Goal: Transaction & Acquisition: Purchase product/service

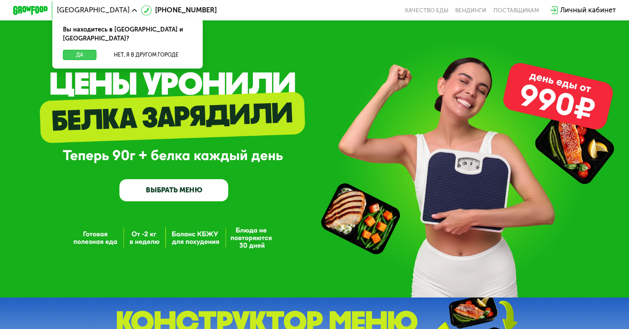
click at [82, 50] on button "Да" at bounding box center [80, 55] width 34 height 11
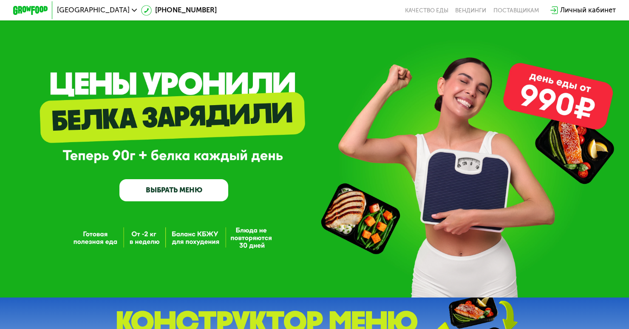
click at [155, 189] on link "ВЫБРАТЬ МЕНЮ" at bounding box center [173, 190] width 109 height 22
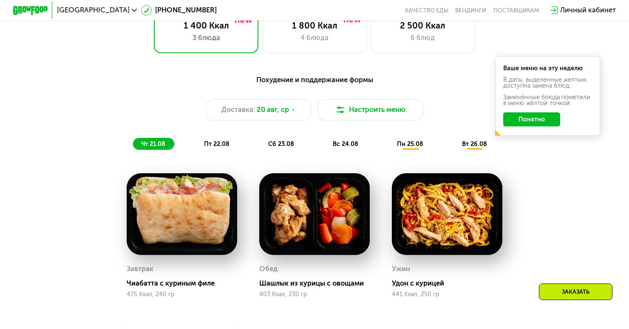
scroll to position [413, 0]
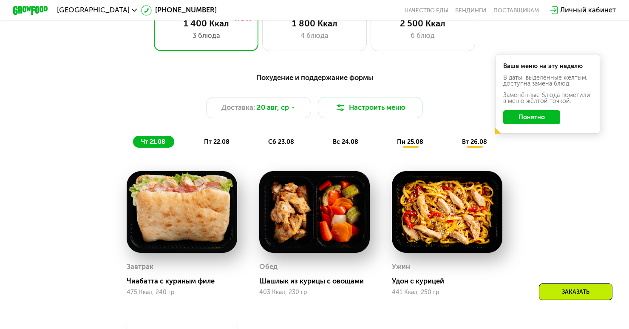
click at [516, 120] on button "Понятно" at bounding box center [531, 117] width 57 height 14
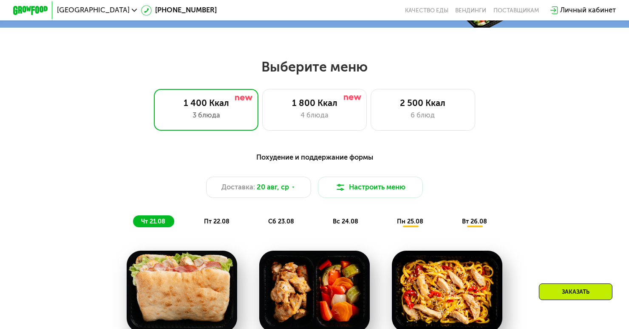
scroll to position [334, 0]
click at [289, 112] on div "4 блюда" at bounding box center [314, 115] width 87 height 11
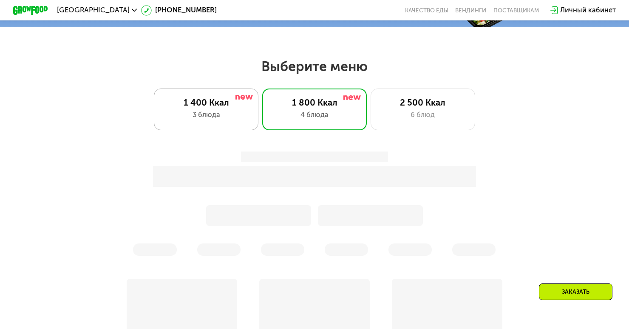
click at [238, 106] on div "1 400 Ккал" at bounding box center [206, 102] width 87 height 11
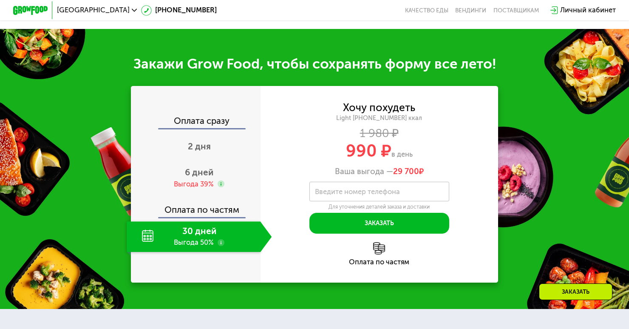
scroll to position [836, 0]
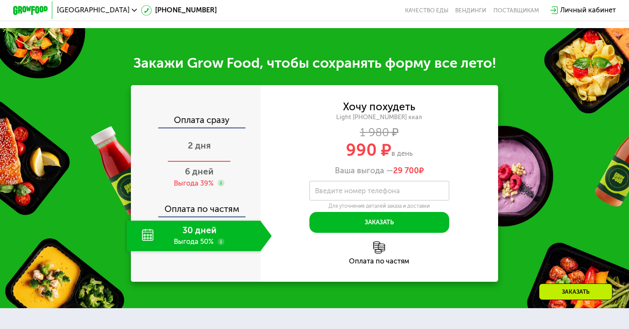
click at [200, 143] on span "2 дня" at bounding box center [199, 145] width 23 height 10
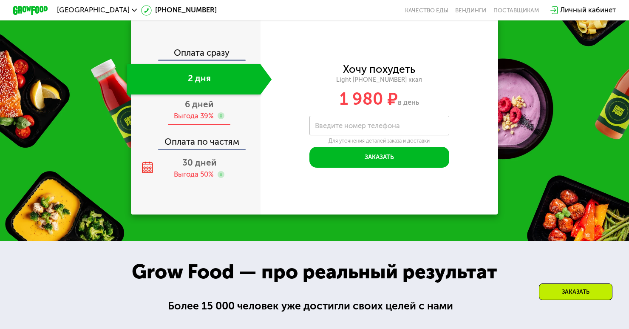
click at [195, 121] on div "Выгода 39%" at bounding box center [194, 116] width 40 height 10
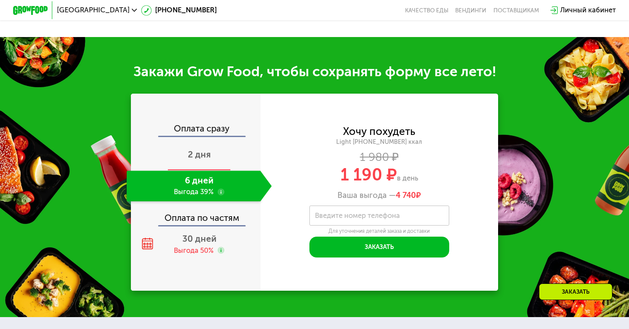
click at [206, 149] on span "2 дня" at bounding box center [199, 154] width 23 height 10
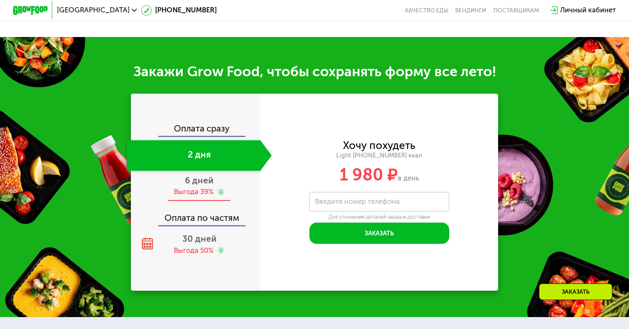
click at [212, 175] on span "6 дней" at bounding box center [199, 180] width 28 height 10
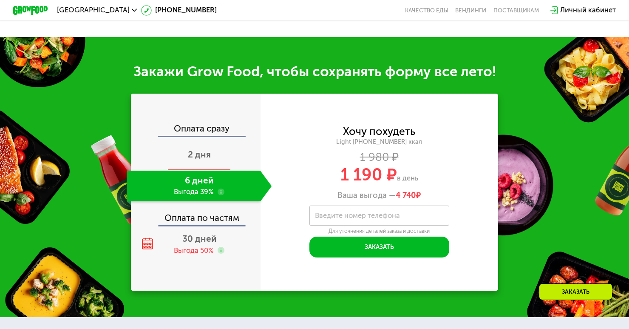
click at [196, 149] on span "2 дня" at bounding box center [199, 154] width 23 height 10
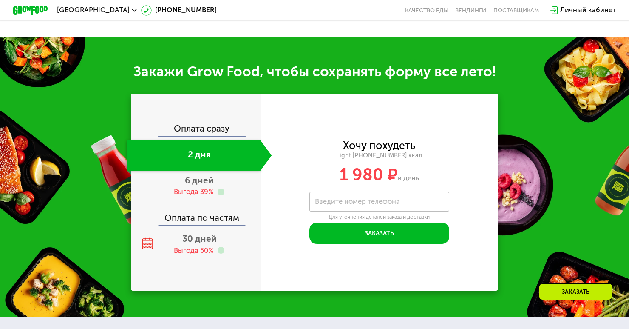
click at [207, 124] on div "Оплата сразу" at bounding box center [196, 129] width 128 height 11
click at [207, 187] on div "Выгода 39%" at bounding box center [194, 192] width 40 height 10
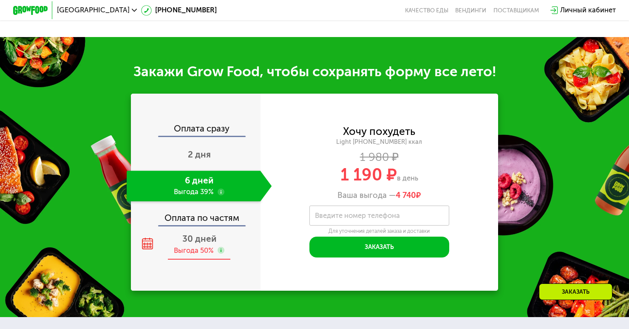
click at [196, 233] on div "30 дней Выгода 50%" at bounding box center [199, 244] width 145 height 31
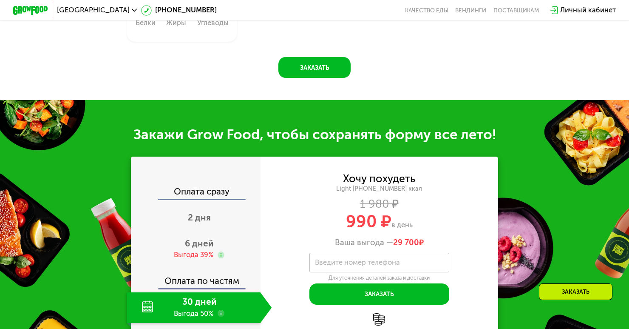
scroll to position [778, 0]
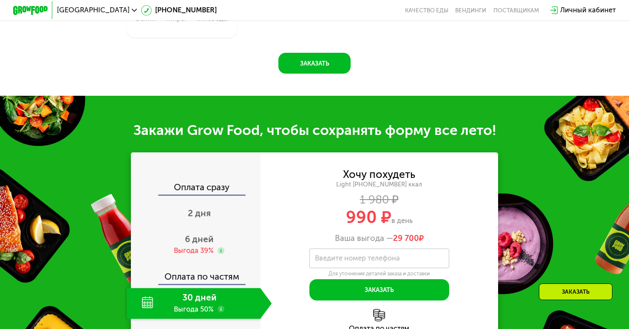
click at [196, 183] on div "Оплата сразу" at bounding box center [196, 188] width 128 height 11
click at [199, 208] on span "2 дня" at bounding box center [199, 213] width 23 height 10
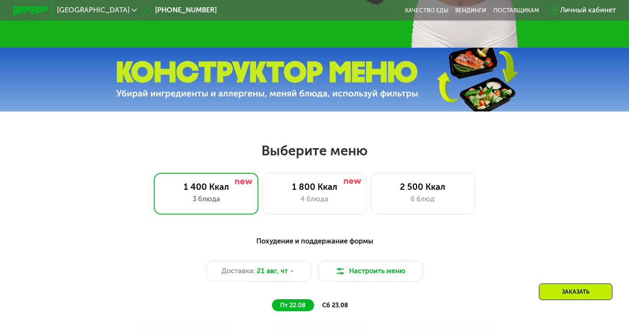
scroll to position [295, 0]
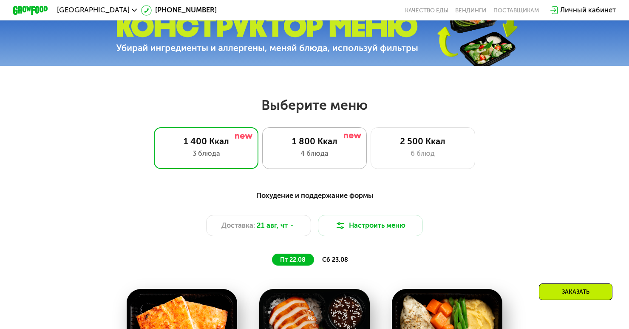
click at [289, 149] on div "4 блюда" at bounding box center [314, 153] width 87 height 11
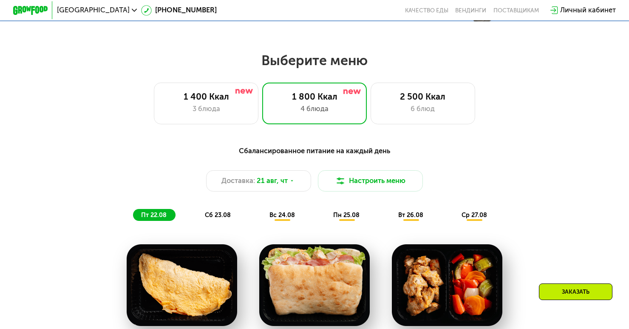
scroll to position [329, 0]
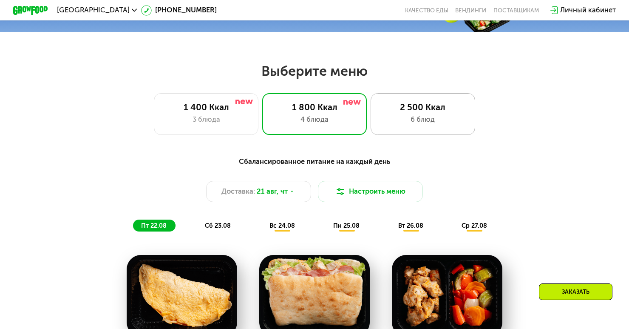
click at [401, 110] on div "2 500 Ккал" at bounding box center [423, 107] width 87 height 11
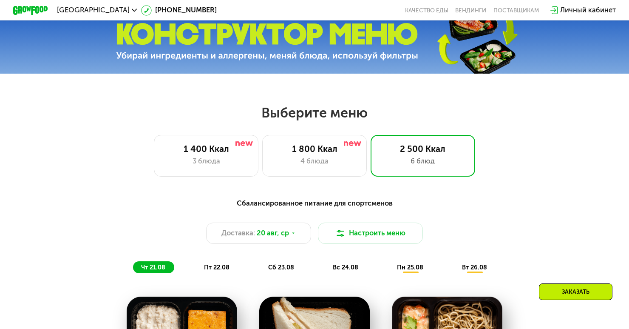
scroll to position [262, 0]
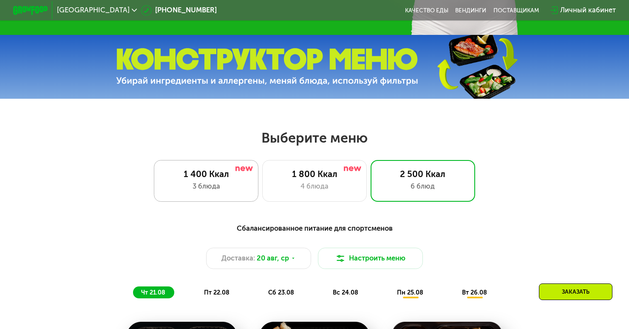
click at [262, 168] on div "1 400 Ккал 3 блюда" at bounding box center [314, 181] width 105 height 42
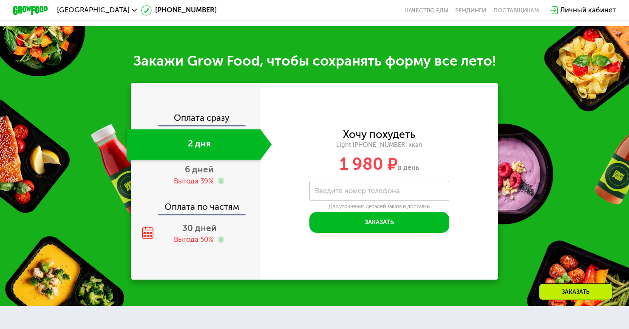
scroll to position [840, 0]
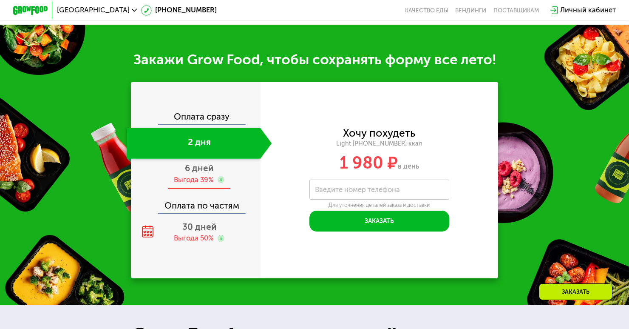
click at [200, 176] on div "Выгода 39%" at bounding box center [194, 180] width 40 height 10
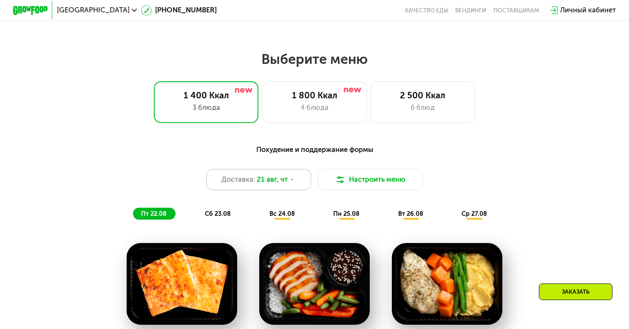
scroll to position [344, 0]
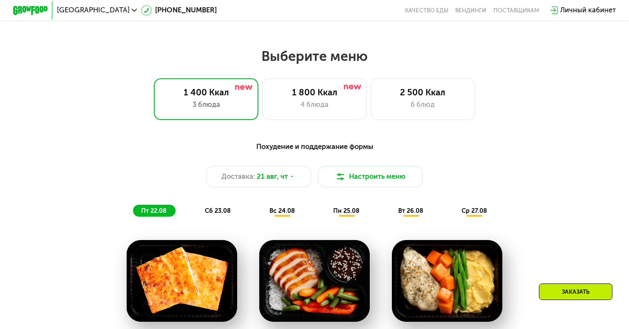
click at [218, 209] on span "сб 23.08" at bounding box center [218, 211] width 26 height 8
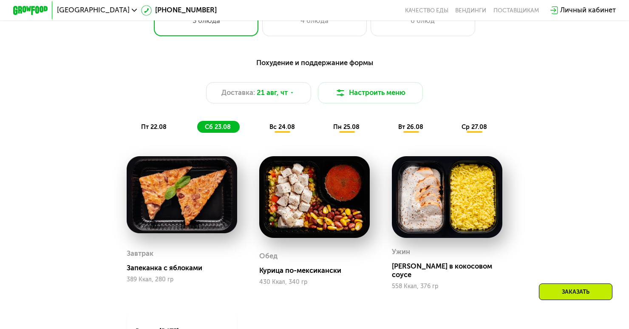
scroll to position [425, 0]
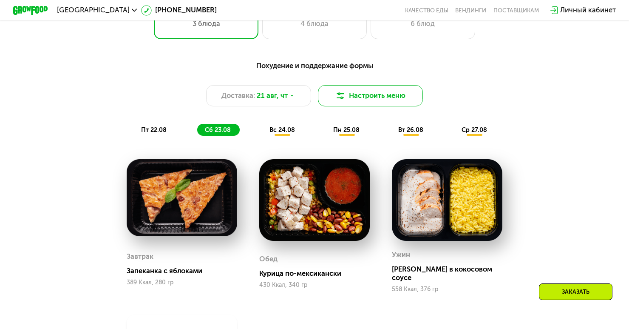
click at [341, 99] on img at bounding box center [341, 96] width 11 height 11
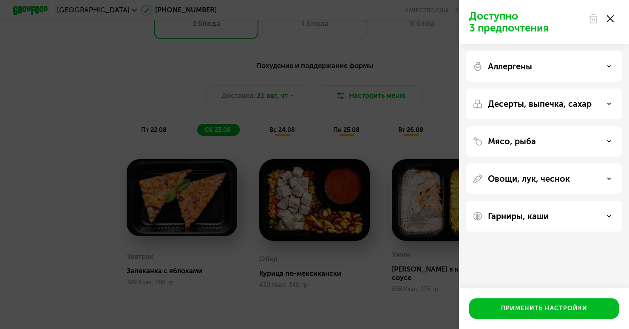
click at [498, 69] on p "Аллергены" at bounding box center [510, 66] width 44 height 10
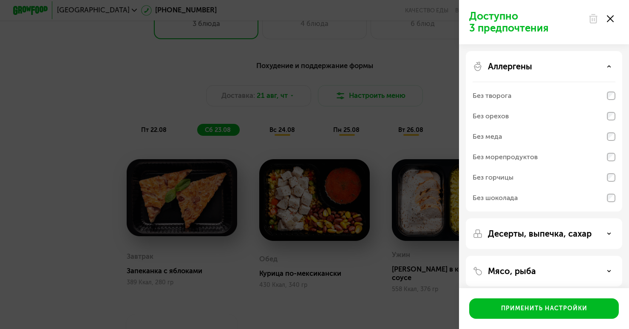
click at [489, 256] on div "Десерты, выпечка, сахар" at bounding box center [544, 271] width 156 height 31
click at [526, 230] on p "Десерты, выпечка, сахар" at bounding box center [540, 233] width 104 height 10
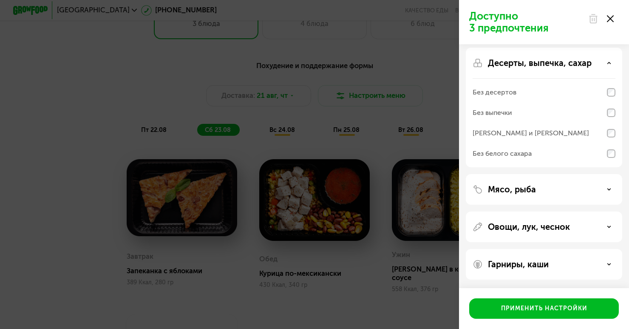
scroll to position [171, 0]
click at [532, 17] on div "Без белого сахара" at bounding box center [544, 7] width 143 height 20
click at [510, 211] on div "Мясо, рыба" at bounding box center [544, 226] width 156 height 31
click at [515, 188] on p "Мясо, рыба" at bounding box center [512, 189] width 48 height 10
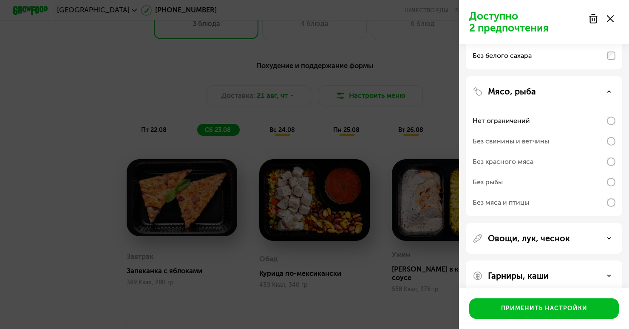
scroll to position [269, 0]
click at [532, 141] on div "Без свинины и ветчины" at bounding box center [511, 141] width 77 height 10
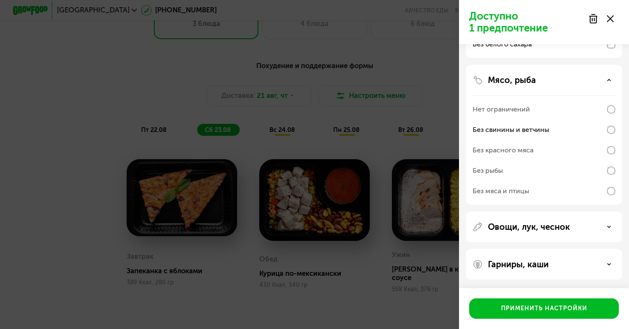
scroll to position [280, 0]
click at [519, 230] on p "Овощи, лук, чеснок" at bounding box center [529, 227] width 82 height 10
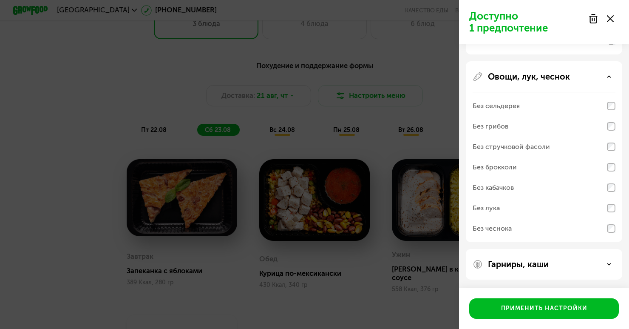
scroll to position [430, 0]
click at [500, 265] on p "Гарниры, каши" at bounding box center [518, 264] width 61 height 10
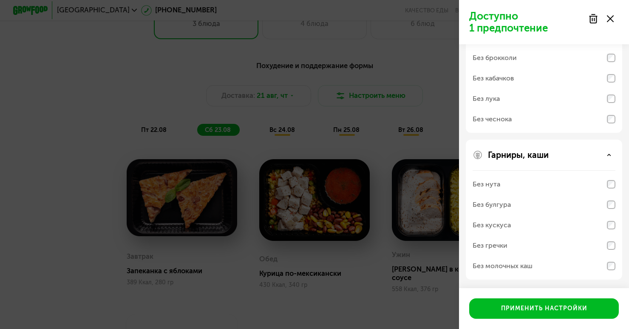
scroll to position [539, 0]
click at [557, 267] on div "Без молочных каш" at bounding box center [544, 266] width 143 height 20
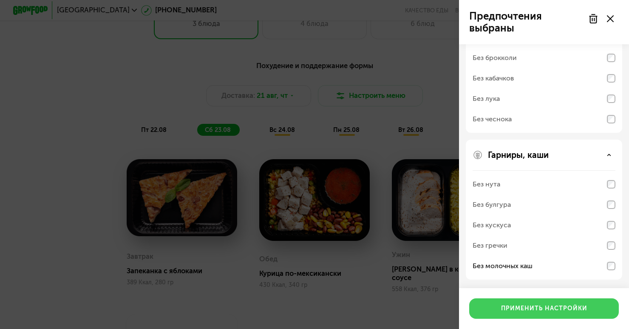
click at [520, 310] on div "Применить настройки" at bounding box center [544, 308] width 86 height 9
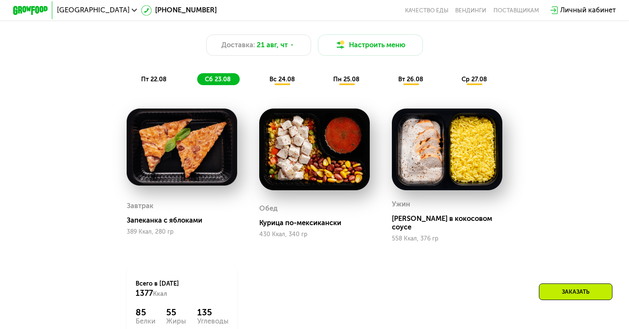
scroll to position [469, 0]
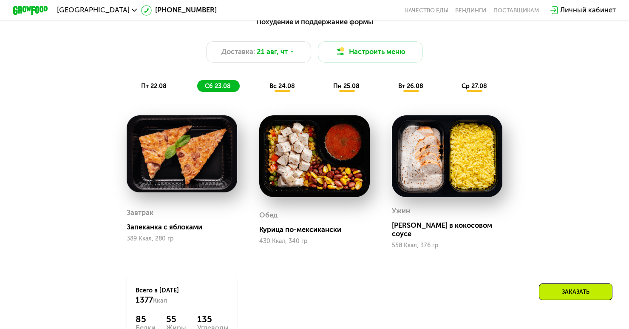
click at [197, 80] on div "пт 22.08" at bounding box center [218, 86] width 43 height 12
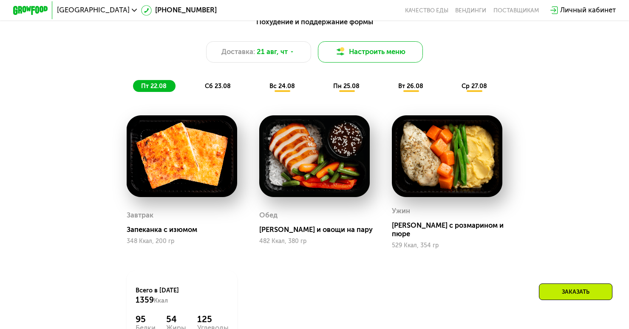
click at [343, 54] on img at bounding box center [341, 52] width 11 height 11
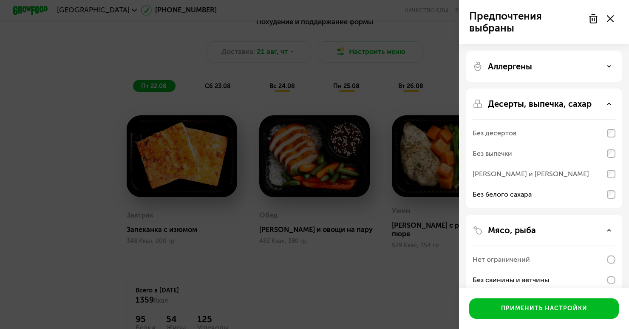
scroll to position [0, 0]
click at [596, 82] on div "Аллергены Десерты, выпечка, сахар Без десертов Без выпечки Без сэндвичей и круа…" at bounding box center [544, 294] width 170 height 501
click at [595, 88] on div "Аллергены" at bounding box center [544, 147] width 156 height 119
click at [609, 63] on div "Аллергены" at bounding box center [544, 66] width 143 height 10
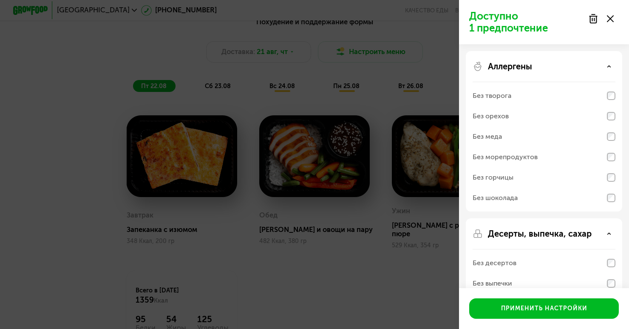
click at [506, 96] on div "Без творога" at bounding box center [492, 96] width 39 height 10
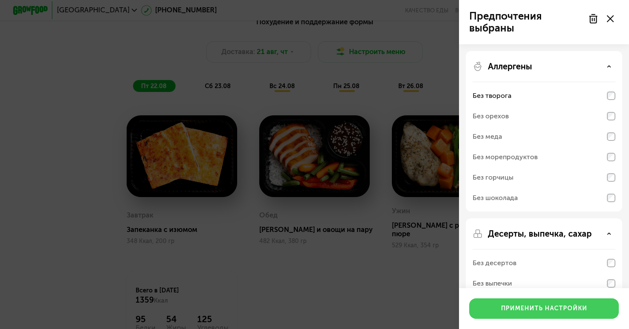
click at [503, 306] on div "Применить настройки" at bounding box center [544, 308] width 86 height 9
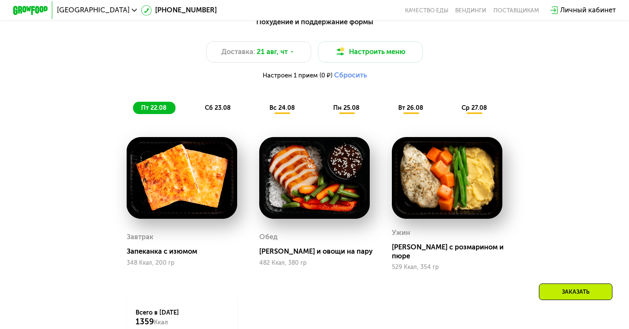
click at [215, 105] on span "сб 23.08" at bounding box center [218, 108] width 26 height 8
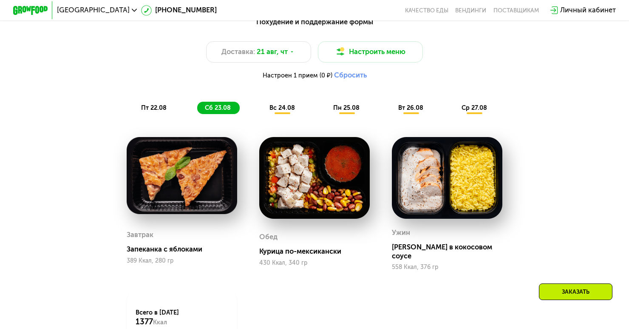
click at [326, 102] on div "вс 24.08" at bounding box center [347, 108] width 43 height 12
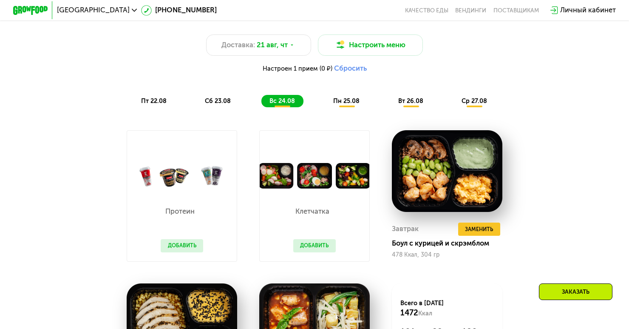
scroll to position [472, 0]
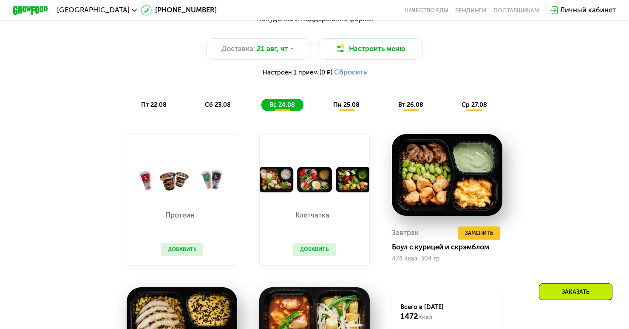
click at [346, 107] on span "пн 25.08" at bounding box center [346, 105] width 26 height 8
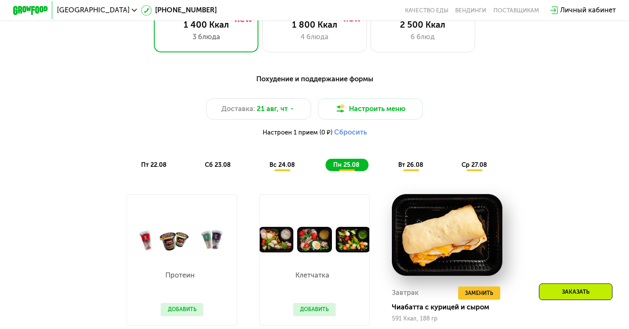
scroll to position [387, 0]
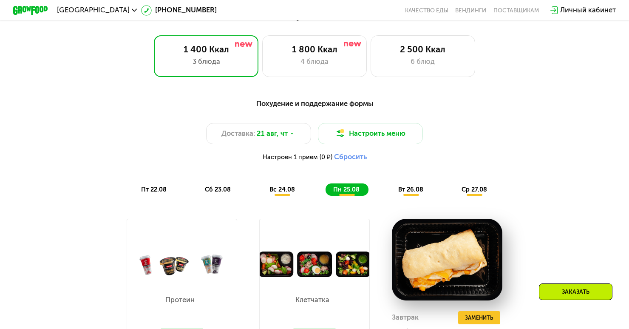
click at [156, 187] on span "пт 22.08" at bounding box center [154, 189] width 26 height 8
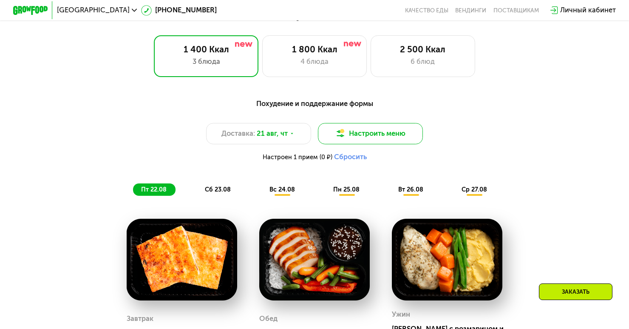
click at [360, 136] on button "Настроить меню" at bounding box center [370, 133] width 105 height 21
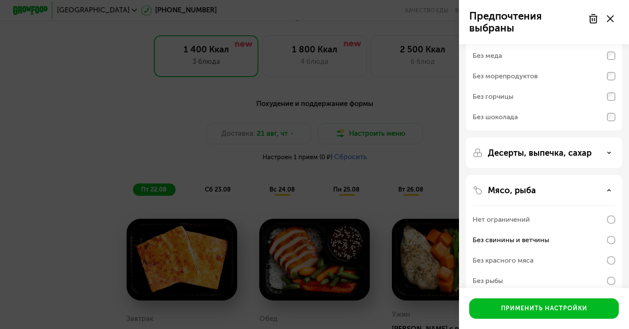
scroll to position [72, 0]
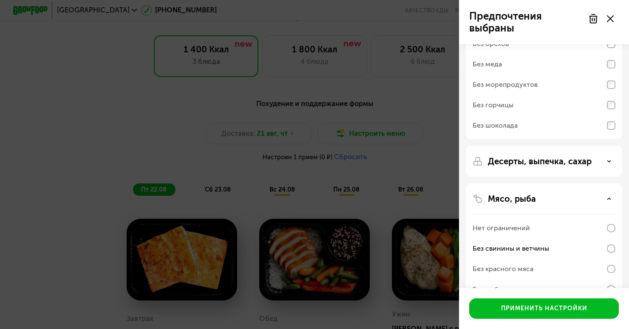
click at [521, 158] on p "Десерты, выпечка, сахар" at bounding box center [540, 161] width 104 height 10
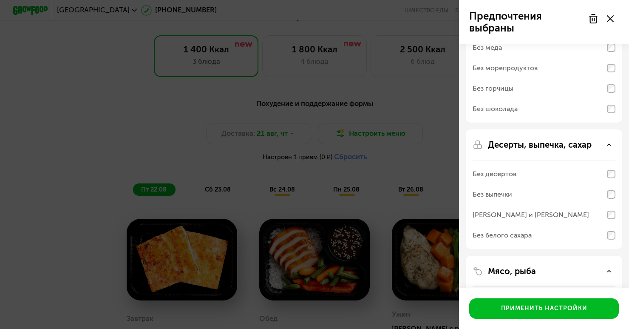
scroll to position [93, 0]
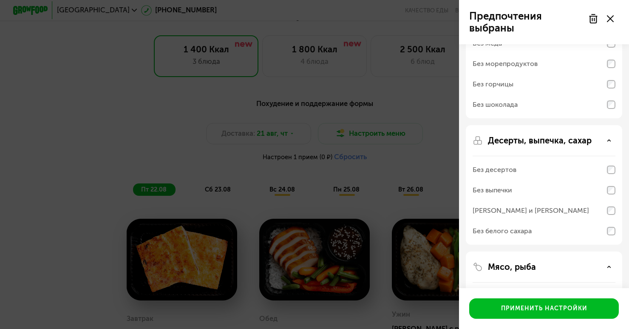
click at [564, 192] on div "Без выпечки" at bounding box center [544, 190] width 143 height 20
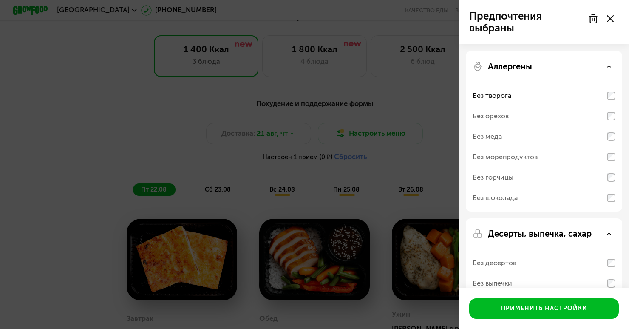
scroll to position [0, 0]
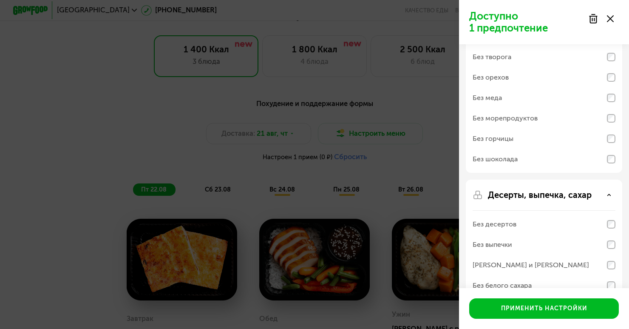
scroll to position [52, 0]
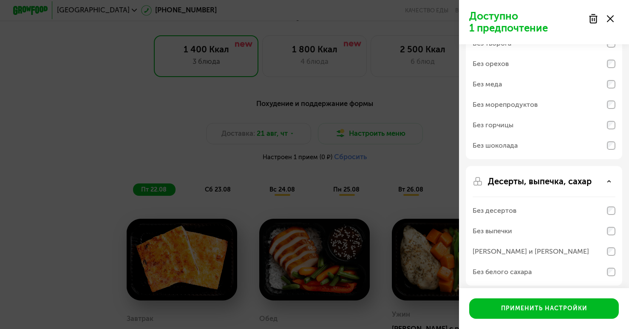
click at [613, 235] on div "Без выпечки" at bounding box center [544, 231] width 143 height 20
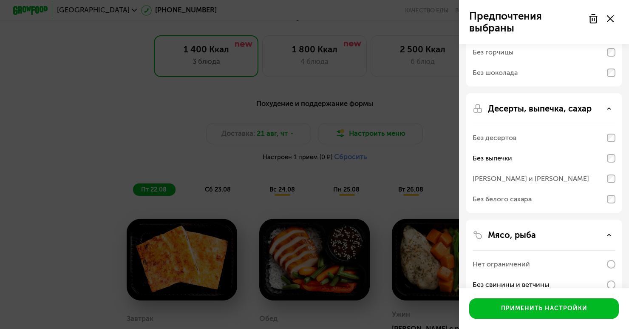
scroll to position [127, 0]
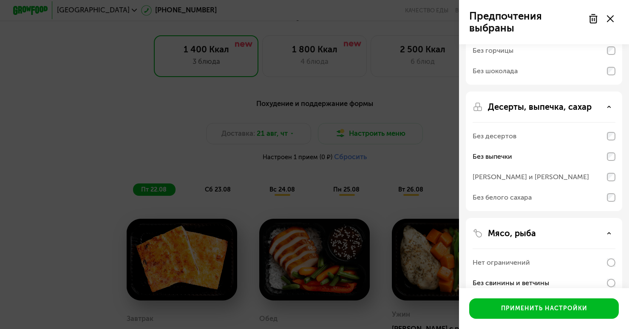
click at [608, 205] on div "Без белого сахара" at bounding box center [544, 197] width 143 height 20
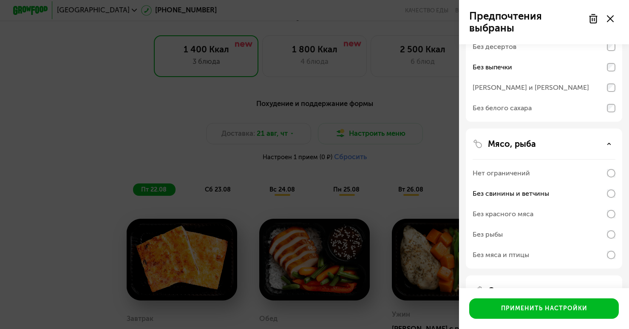
scroll to position [181, 0]
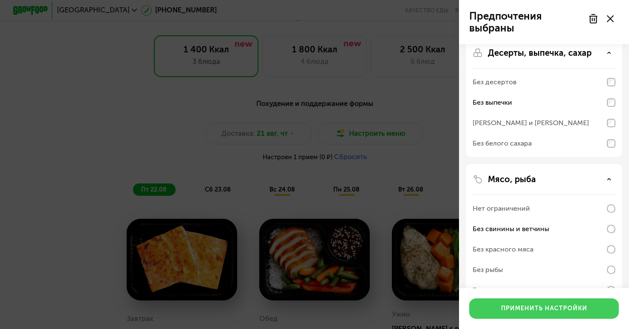
click at [522, 307] on div "Применить настройки" at bounding box center [544, 308] width 86 height 9
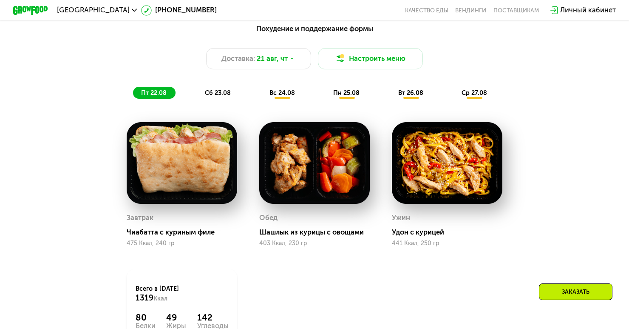
scroll to position [464, 0]
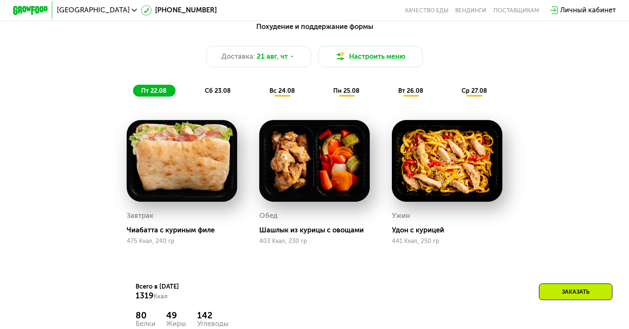
click at [209, 89] on span "сб 23.08" at bounding box center [218, 91] width 26 height 8
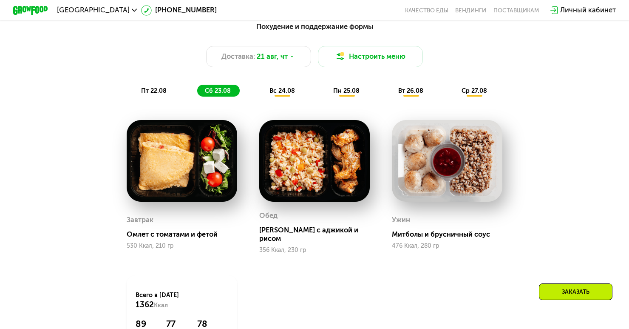
click at [283, 88] on span "вс 24.08" at bounding box center [283, 91] width 26 height 8
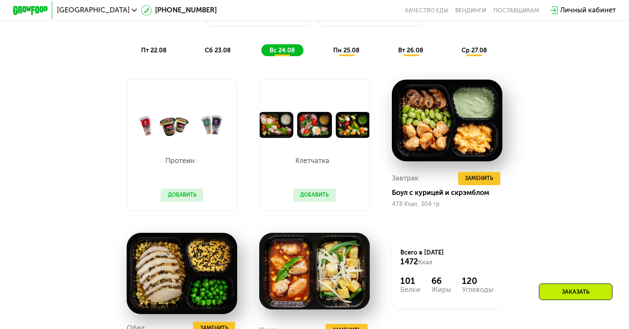
scroll to position [503, 0]
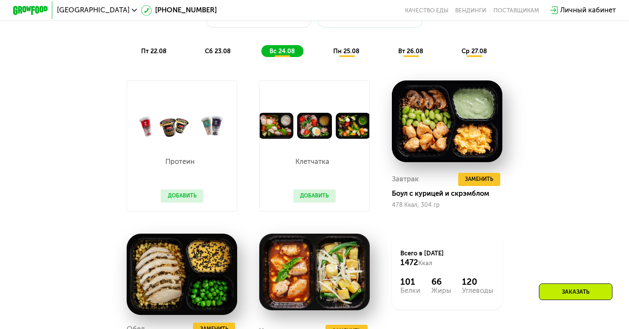
click at [338, 53] on span "пн 25.08" at bounding box center [346, 51] width 26 height 8
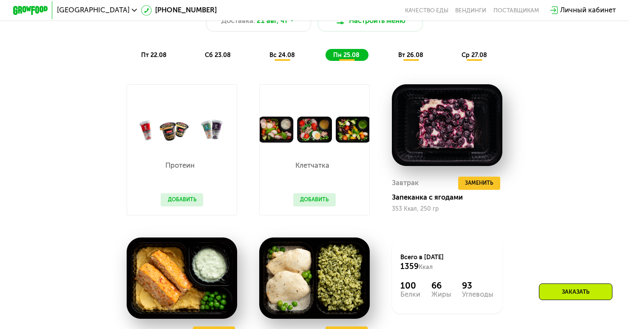
scroll to position [478, 0]
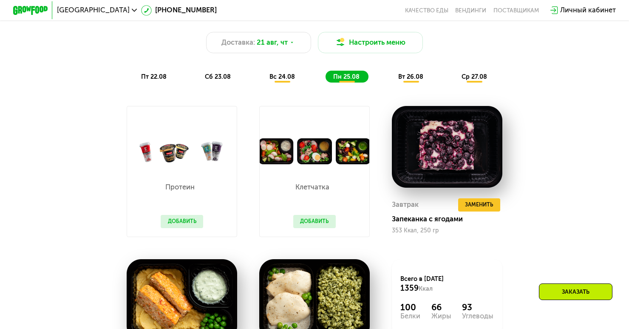
click at [406, 73] on span "вт 26.08" at bounding box center [410, 77] width 25 height 8
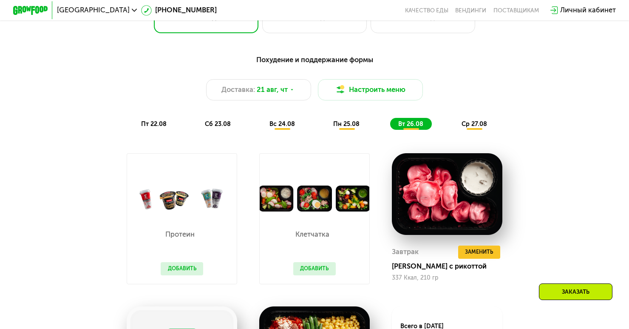
scroll to position [421, 0]
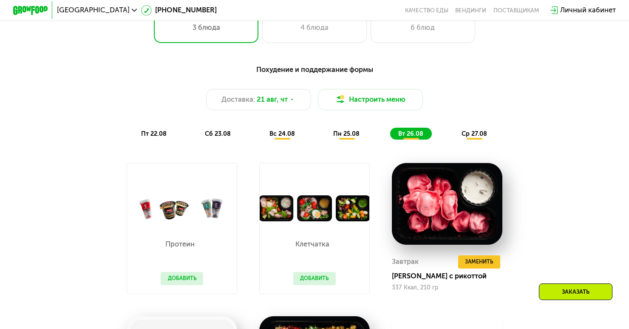
click at [470, 130] on span "ср 27.08" at bounding box center [475, 134] width 26 height 8
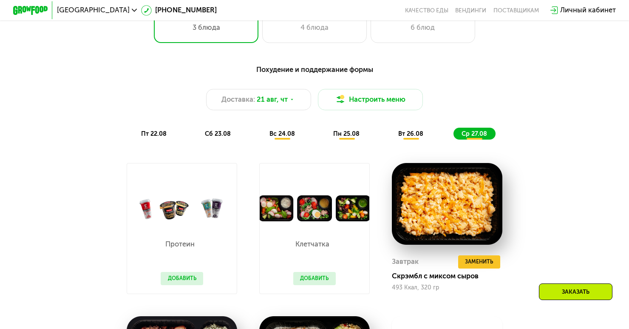
click at [154, 134] on span "пт 22.08" at bounding box center [154, 134] width 26 height 8
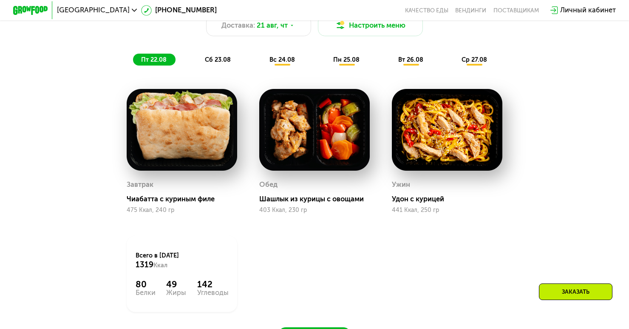
scroll to position [484, 0]
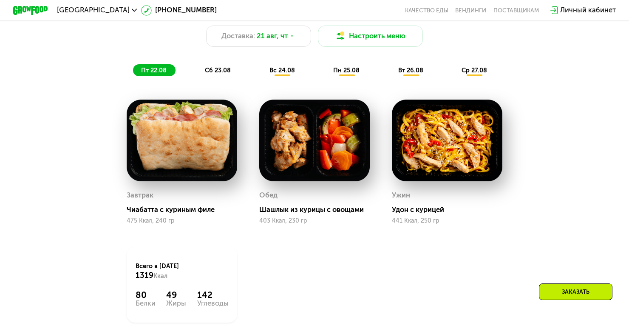
click at [278, 69] on span "вс 24.08" at bounding box center [283, 70] width 26 height 8
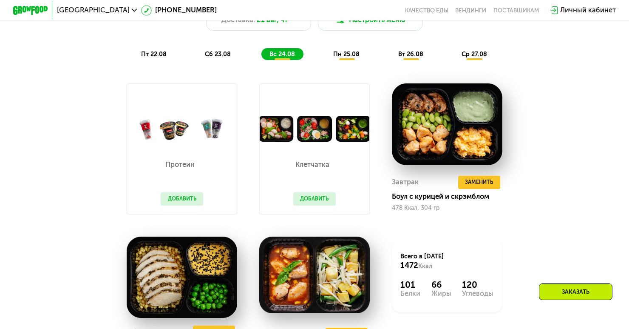
scroll to position [500, 0]
click at [479, 51] on span "ср 27.08" at bounding box center [475, 54] width 26 height 8
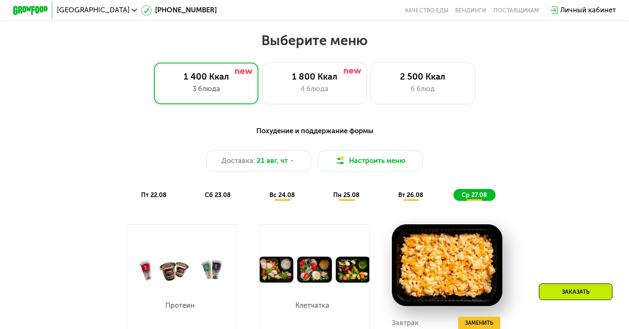
scroll to position [345, 0]
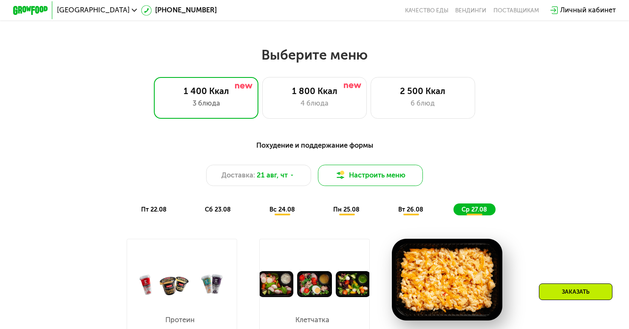
click at [328, 185] on button "Настроить меню" at bounding box center [370, 175] width 105 height 21
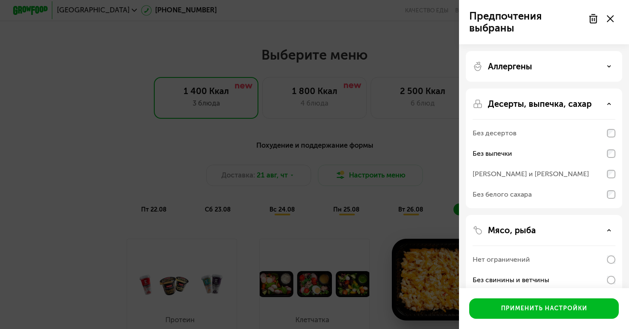
click at [596, 33] on div "Предпочтения выбраны" at bounding box center [544, 22] width 150 height 24
click at [605, 26] on div at bounding box center [601, 18] width 36 height 17
